Goal: Task Accomplishment & Management: Manage account settings

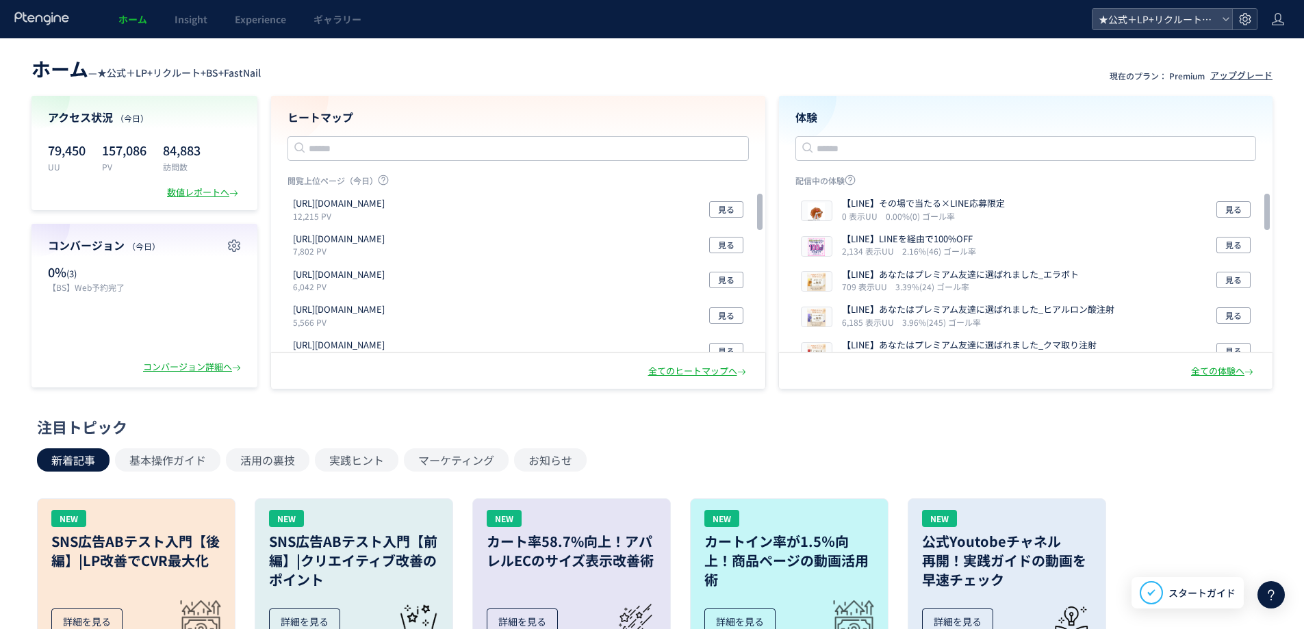
click at [1251, 18] on use at bounding box center [1245, 19] width 12 height 12
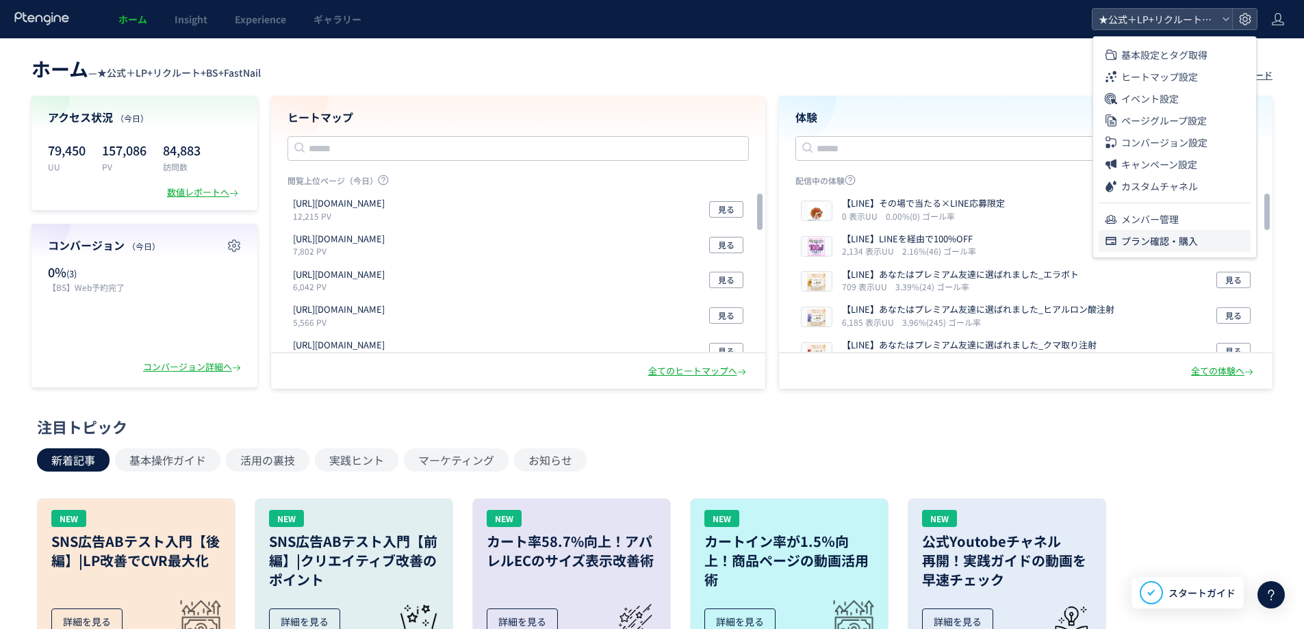
click at [1195, 238] on span "プラン確認・購入" at bounding box center [1160, 241] width 77 height 22
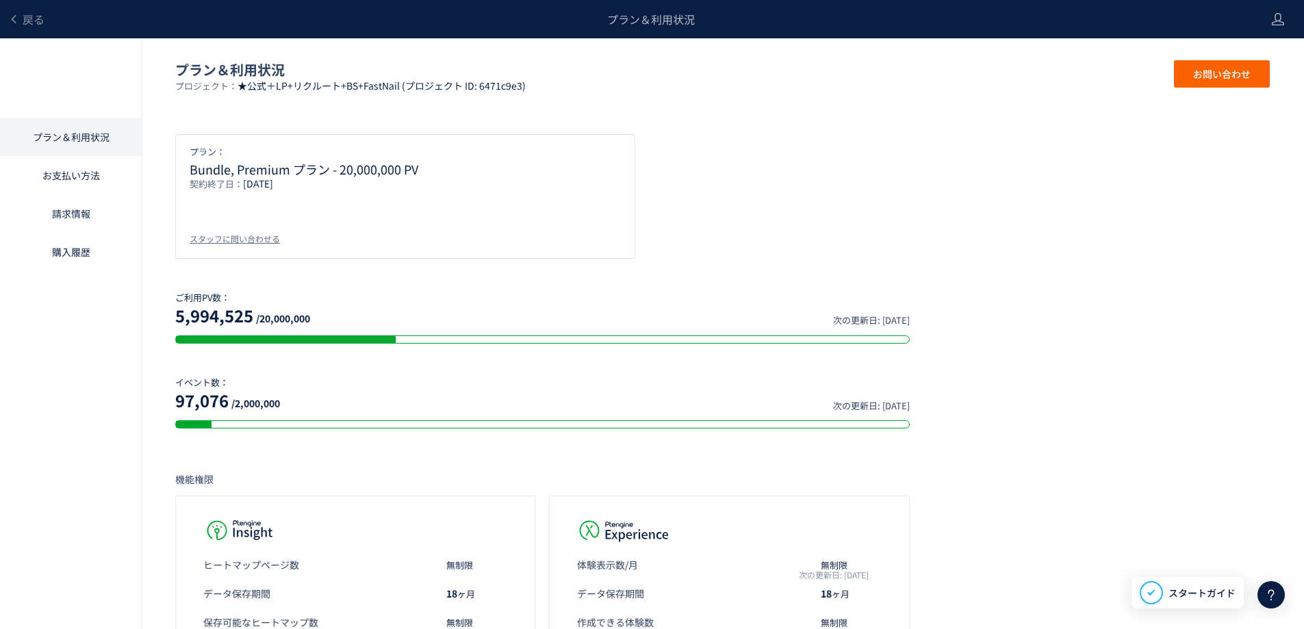
click at [60, 214] on link "請求情報" at bounding box center [71, 213] width 142 height 38
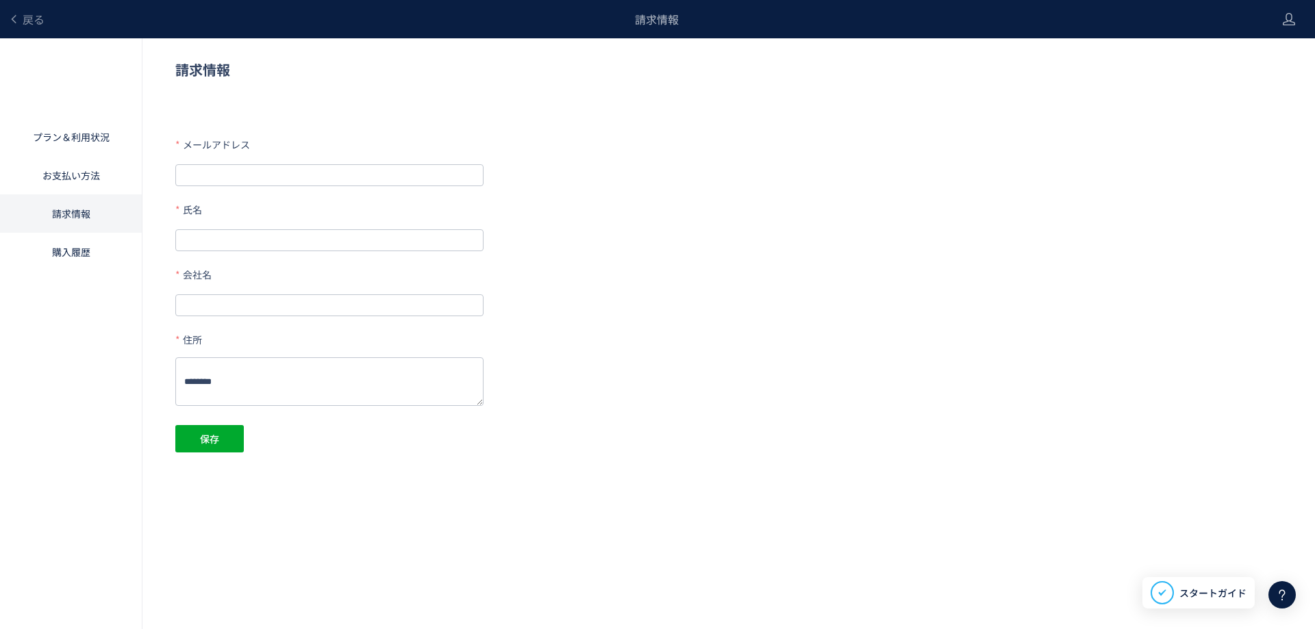
click at [68, 253] on link "購入履歴" at bounding box center [71, 252] width 142 height 38
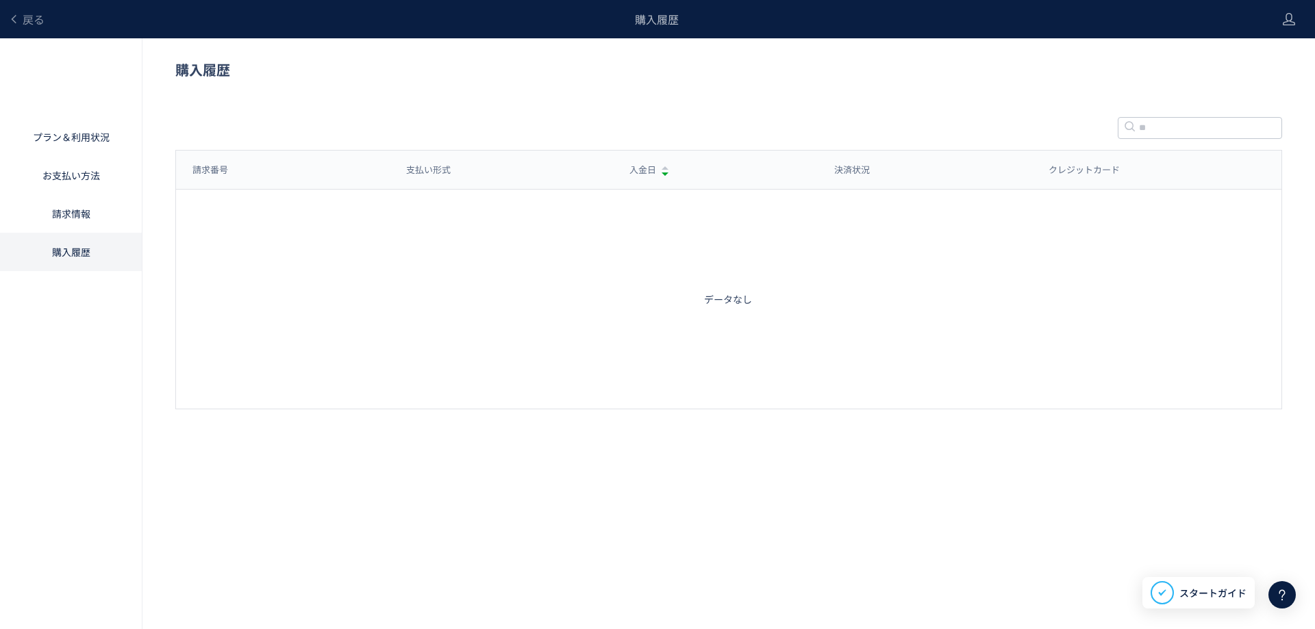
click at [55, 218] on link "請求情報" at bounding box center [71, 213] width 142 height 38
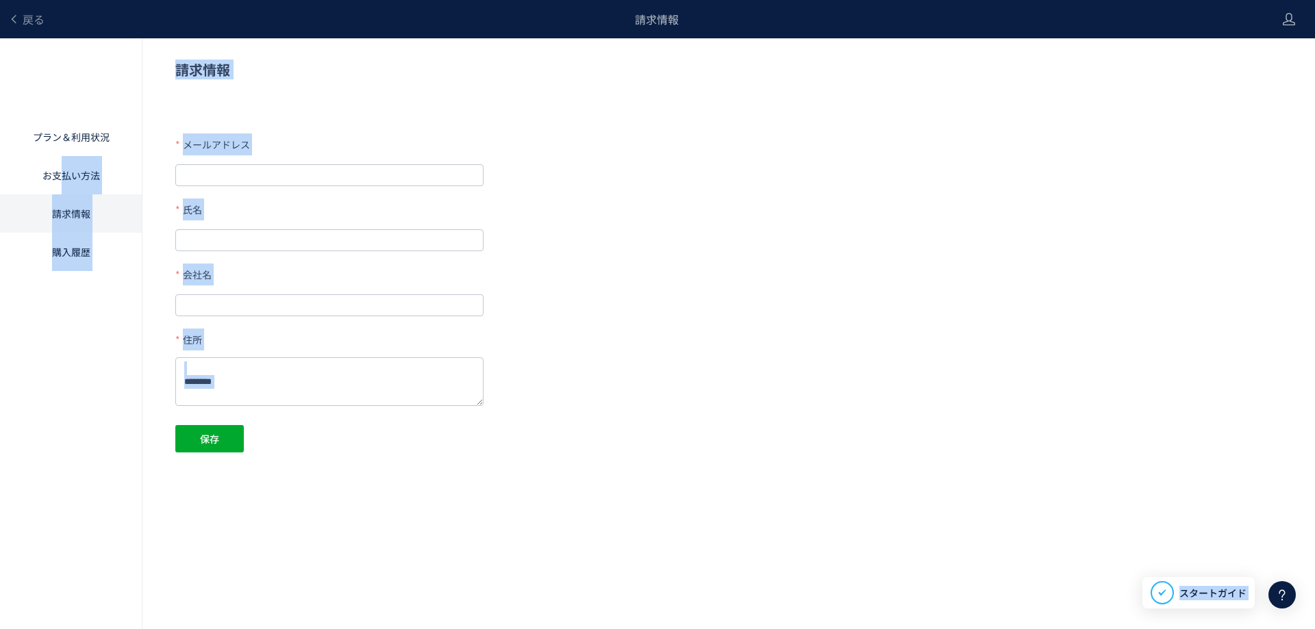
click at [71, 173] on link "お支払い方法" at bounding box center [71, 175] width 142 height 38
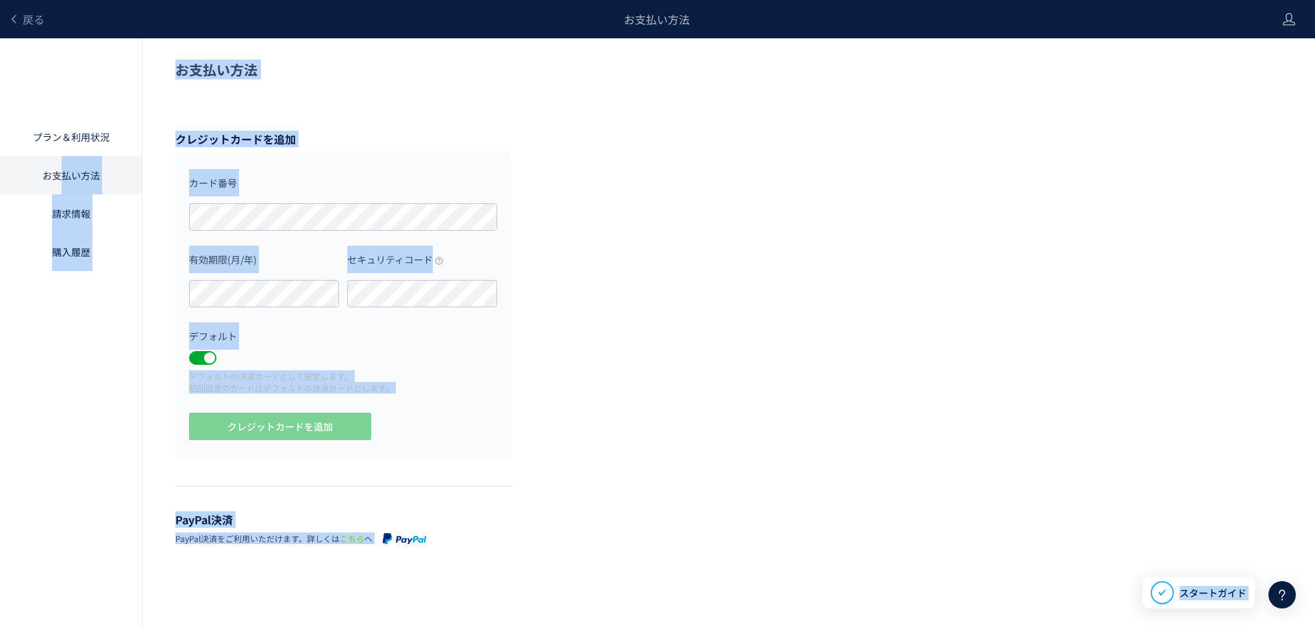
click at [785, 303] on div "お支払い方法 クレジットカードを追加 カード番号 有効期限(月/年) セキュリティコード デフォルト デフォルトの決済カードとして設定します。 初回設定のカー…" at bounding box center [657, 304] width 1315 height 533
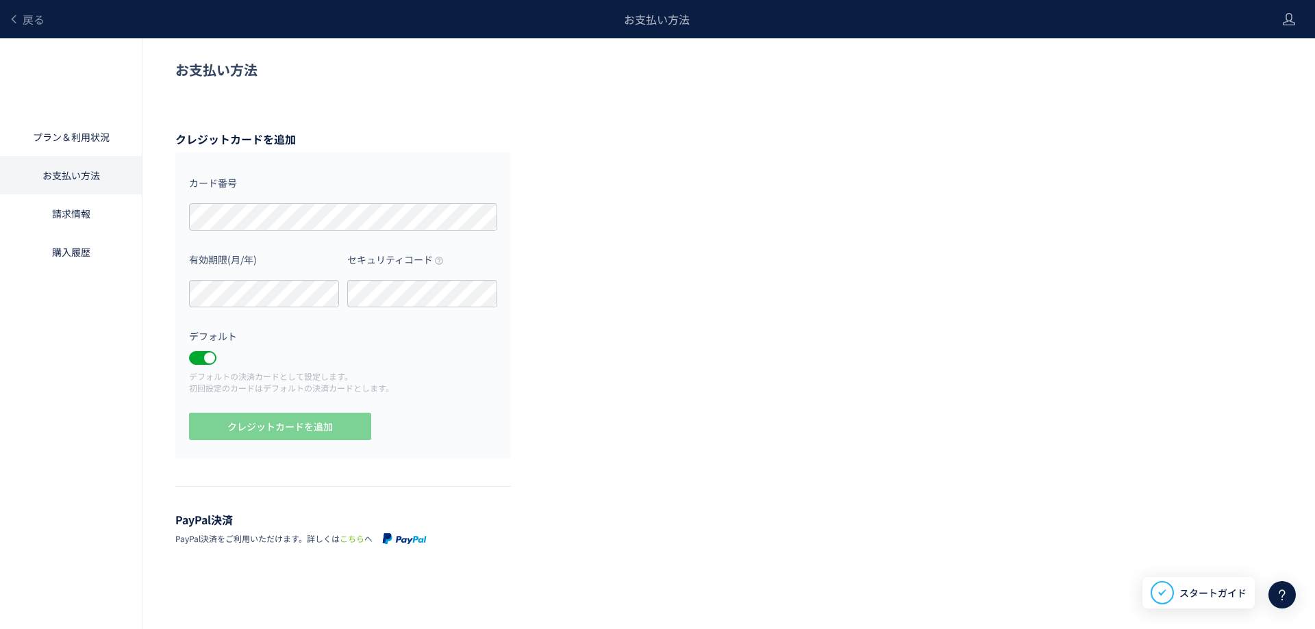
click at [81, 131] on link "プラン＆利用状況" at bounding box center [71, 137] width 142 height 38
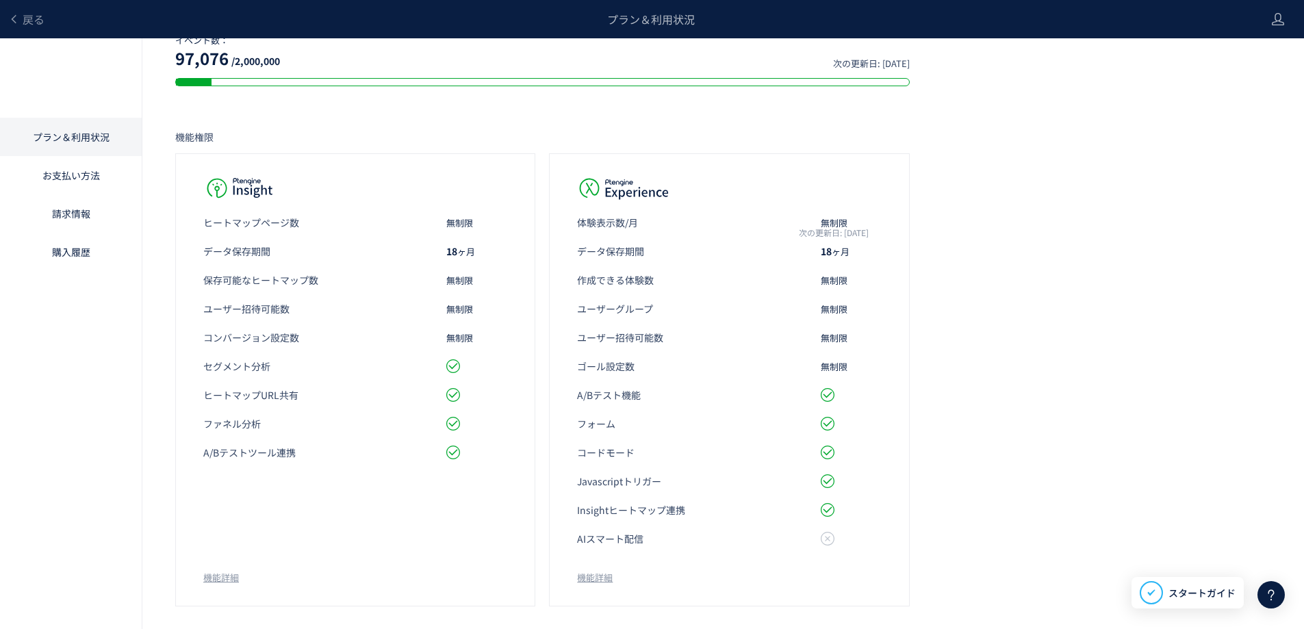
scroll to position [348, 0]
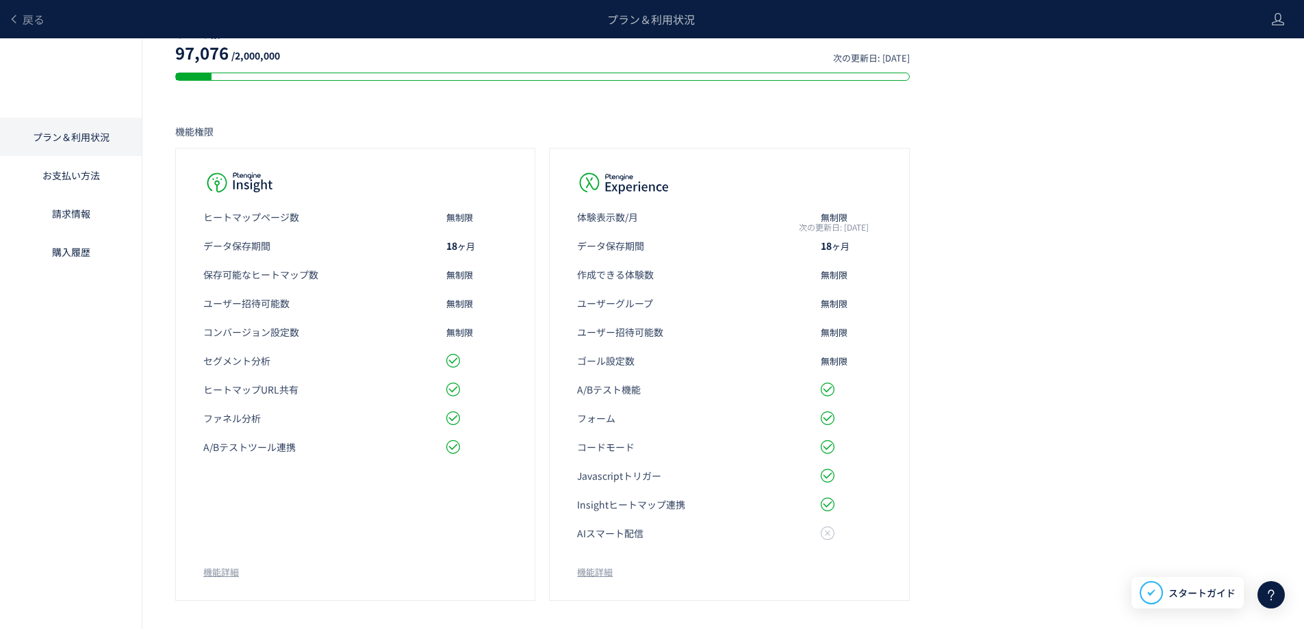
click at [60, 176] on link "お支払い方法" at bounding box center [71, 175] width 142 height 38
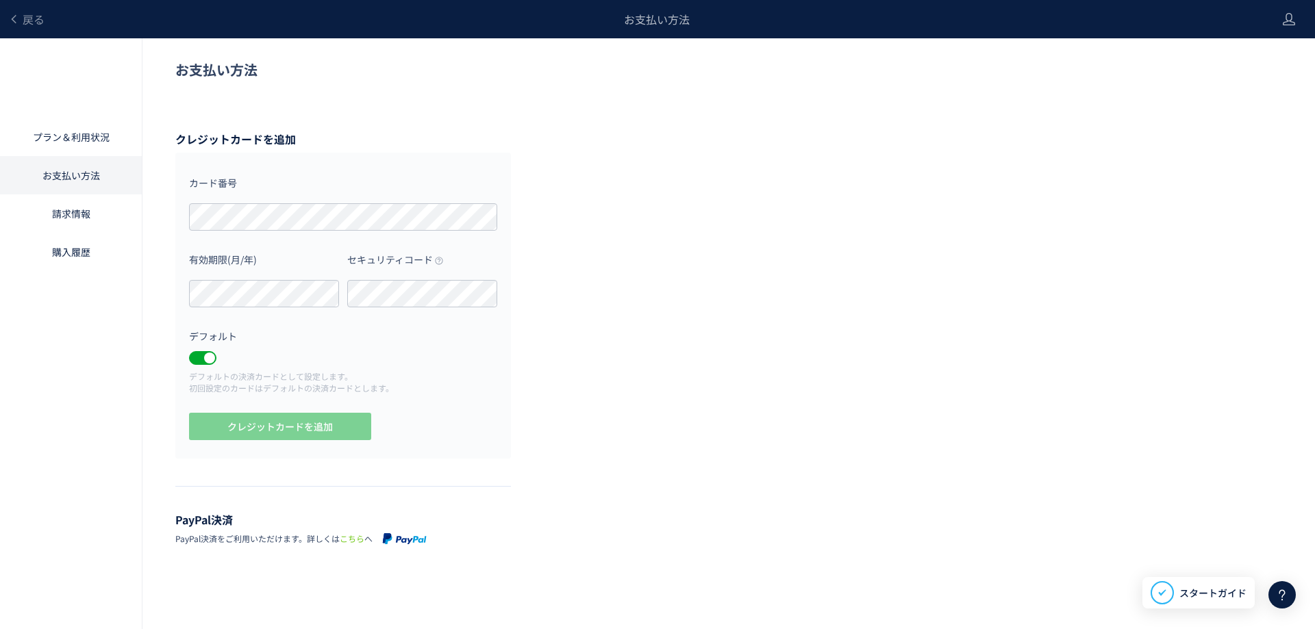
click at [63, 227] on link "請求情報" at bounding box center [71, 213] width 142 height 38
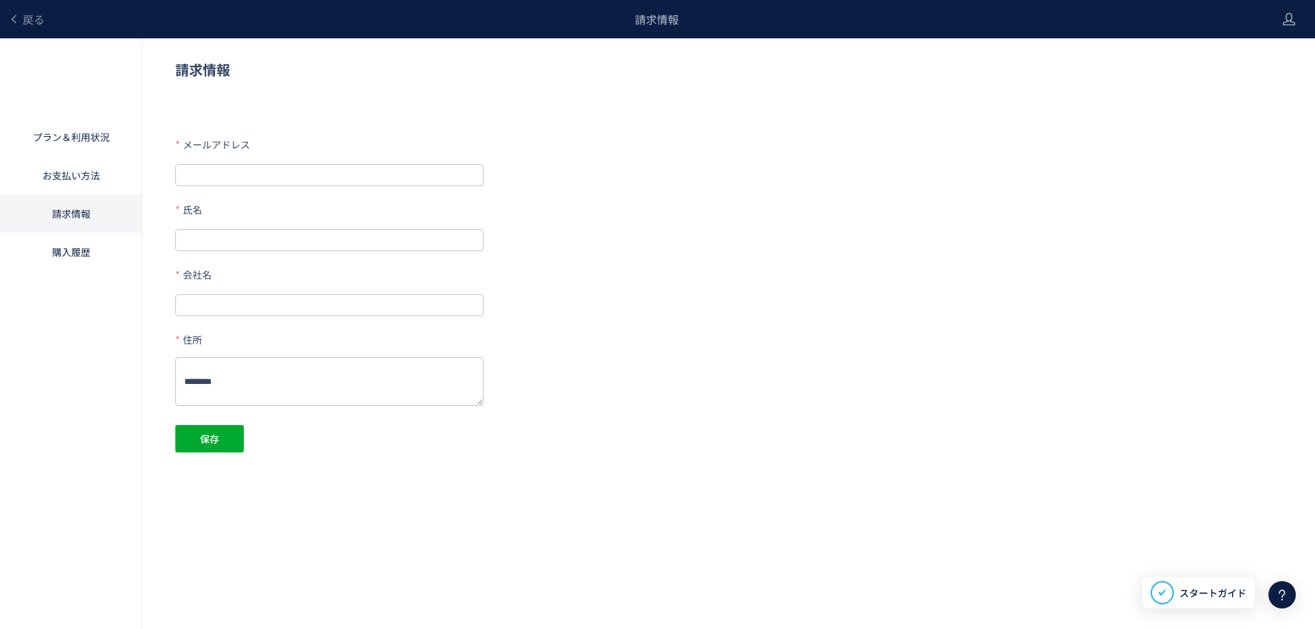
click at [63, 247] on link "購入履歴" at bounding box center [71, 252] width 142 height 38
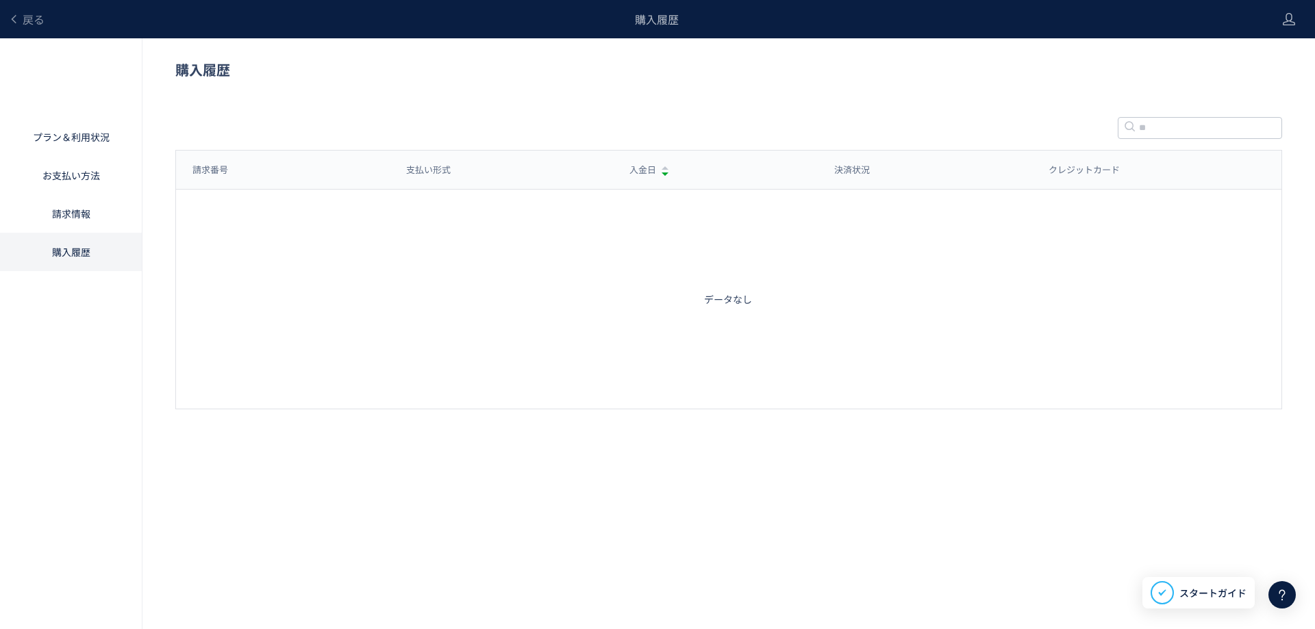
click at [1295, 10] on header "戻る 購入履歴" at bounding box center [657, 19] width 1315 height 38
click at [1285, 18] on icon at bounding box center [1289, 19] width 14 height 14
click at [1271, 79] on li "ログアウト" at bounding box center [1259, 76] width 101 height 22
